Goal: Transaction & Acquisition: Purchase product/service

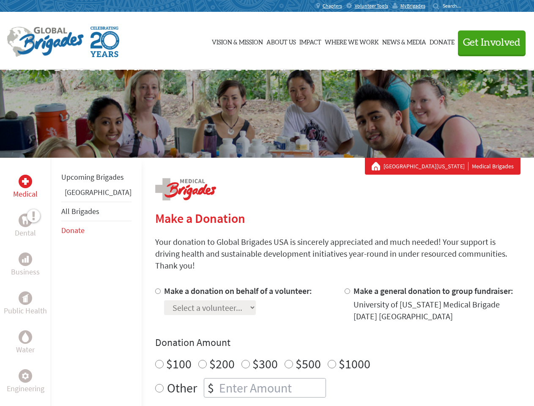
click at [467, 6] on div "Search for:" at bounding box center [450, 6] width 34 height 7
click at [488, 42] on span "Get Involved" at bounding box center [491, 43] width 57 height 10
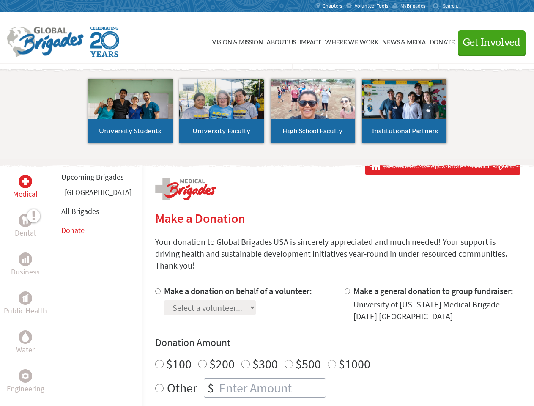
click at [267, 114] on li "High School Faculty" at bounding box center [312, 111] width 91 height 78
click at [56, 282] on div "Upcoming Brigades Ghana All Brigades Donate" at bounding box center [96, 361] width 91 height 406
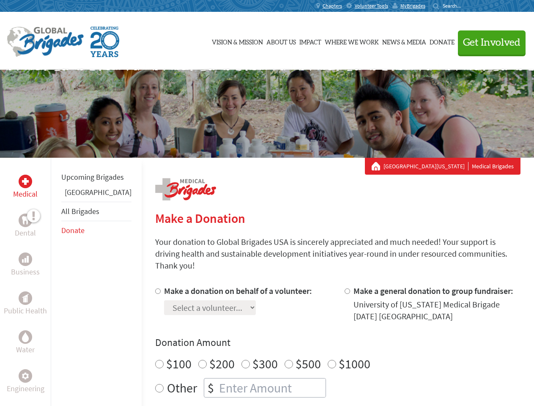
click at [323, 339] on div "Donation Amount $100 $200 $300 $500 $1000 Other $" at bounding box center [337, 367] width 365 height 62
click at [155, 288] on input "Make a donation on behalf of a volunteer:" at bounding box center [157, 290] width 5 height 5
radio input "true"
click at [345, 288] on input "Make a general donation to group fundraiser:" at bounding box center [347, 290] width 5 height 5
radio input "true"
